Goal: Transaction & Acquisition: Book appointment/travel/reservation

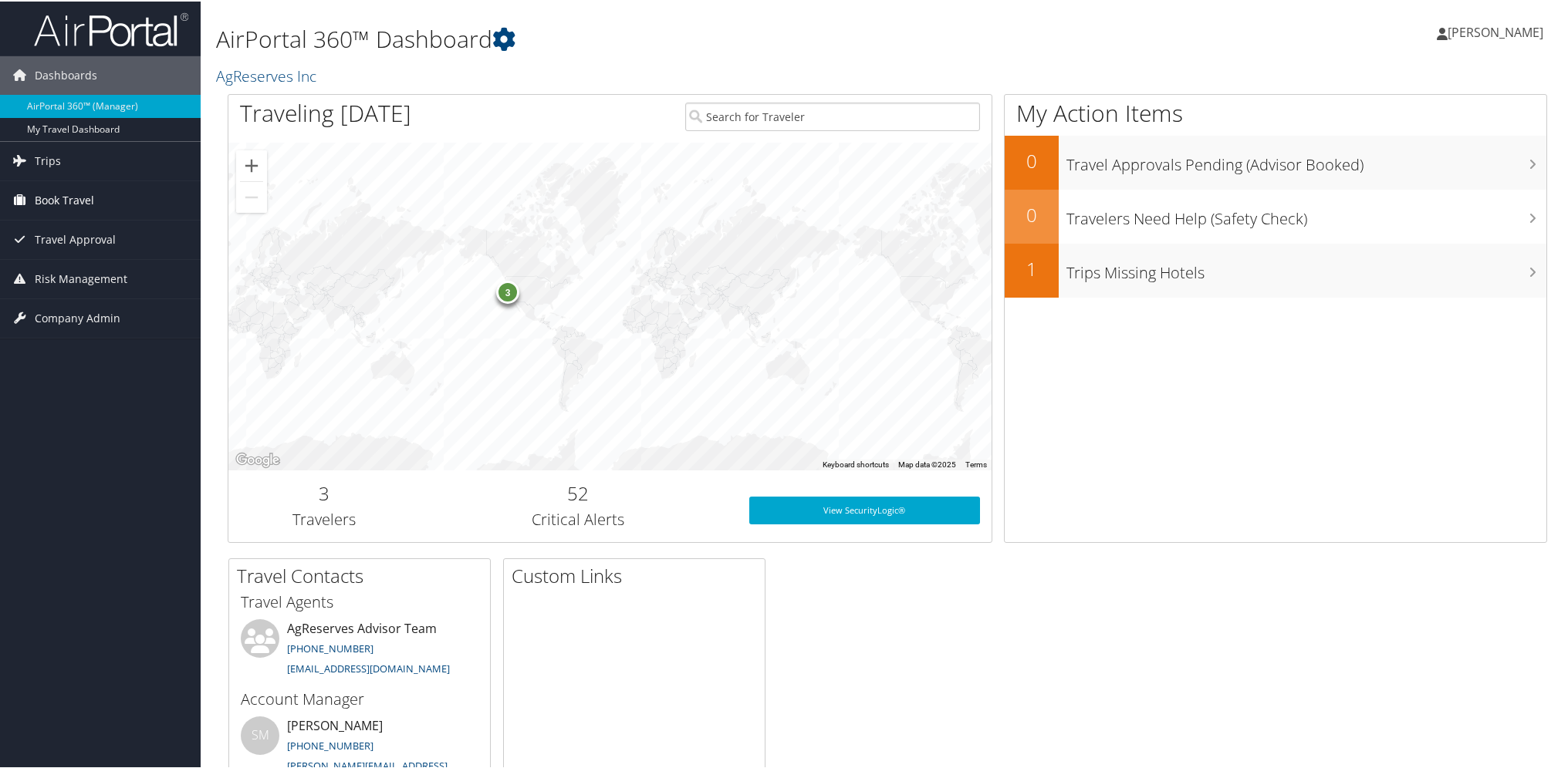
click at [62, 195] on span "Book Travel" at bounding box center [64, 199] width 59 height 38
click at [111, 275] on link "Book/Manage Online Trips" at bounding box center [100, 277] width 201 height 23
